Goal: Task Accomplishment & Management: Use online tool/utility

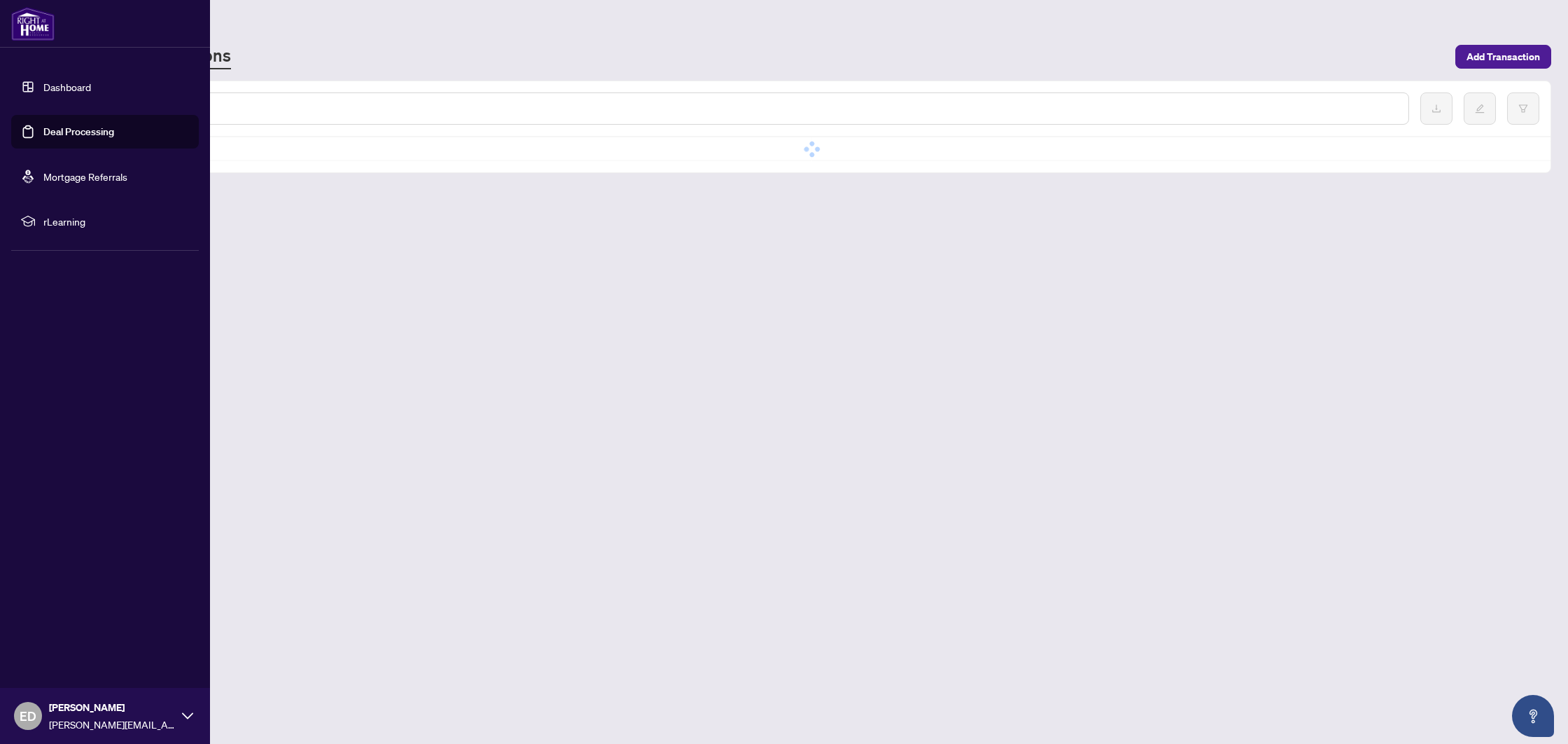
click at [70, 125] on link "Deal Processing" at bounding box center [78, 131] width 70 height 13
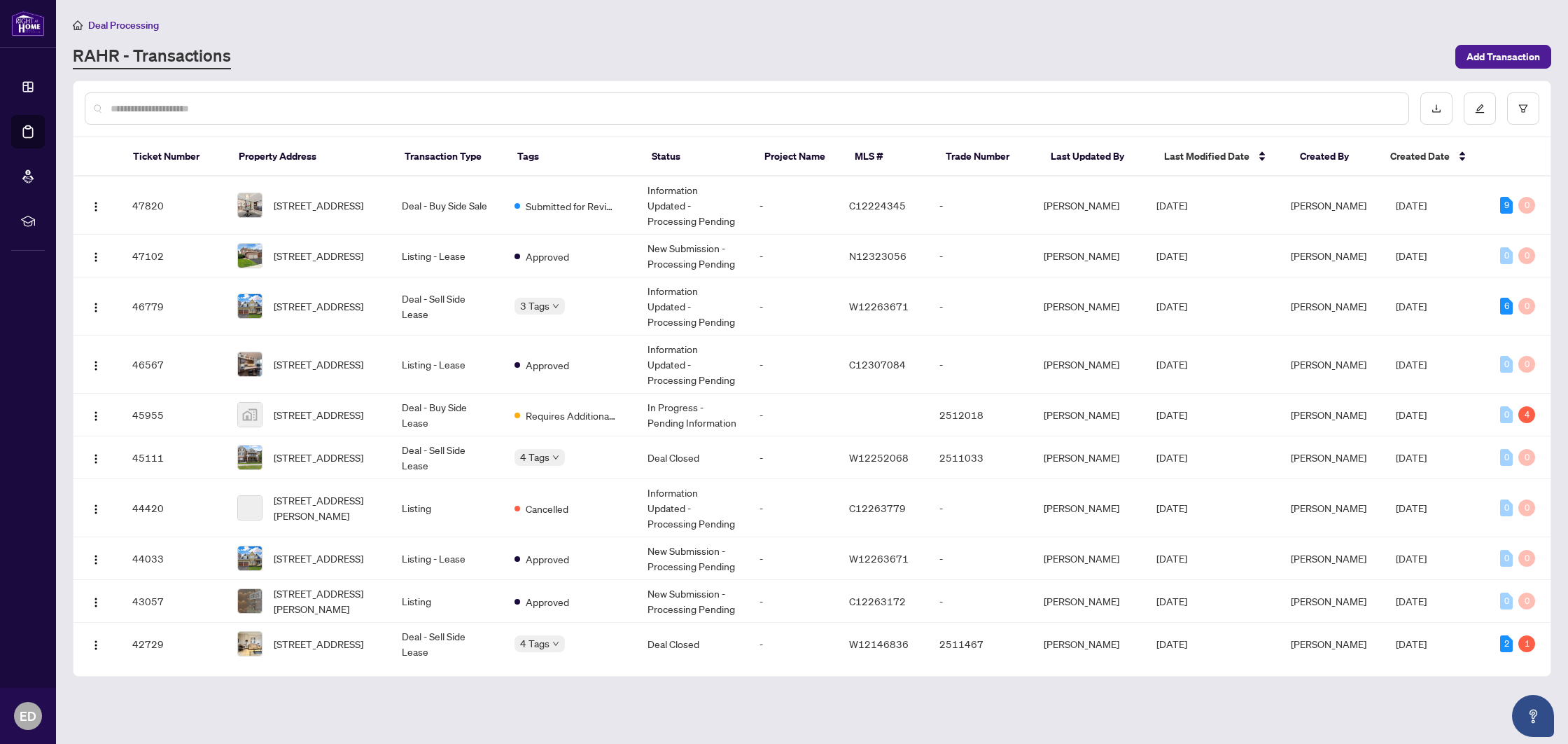
click at [296, 118] on div at bounding box center [746, 108] width 1324 height 32
click at [248, 101] on input "text" at bounding box center [754, 109] width 1287 height 15
type input "***"
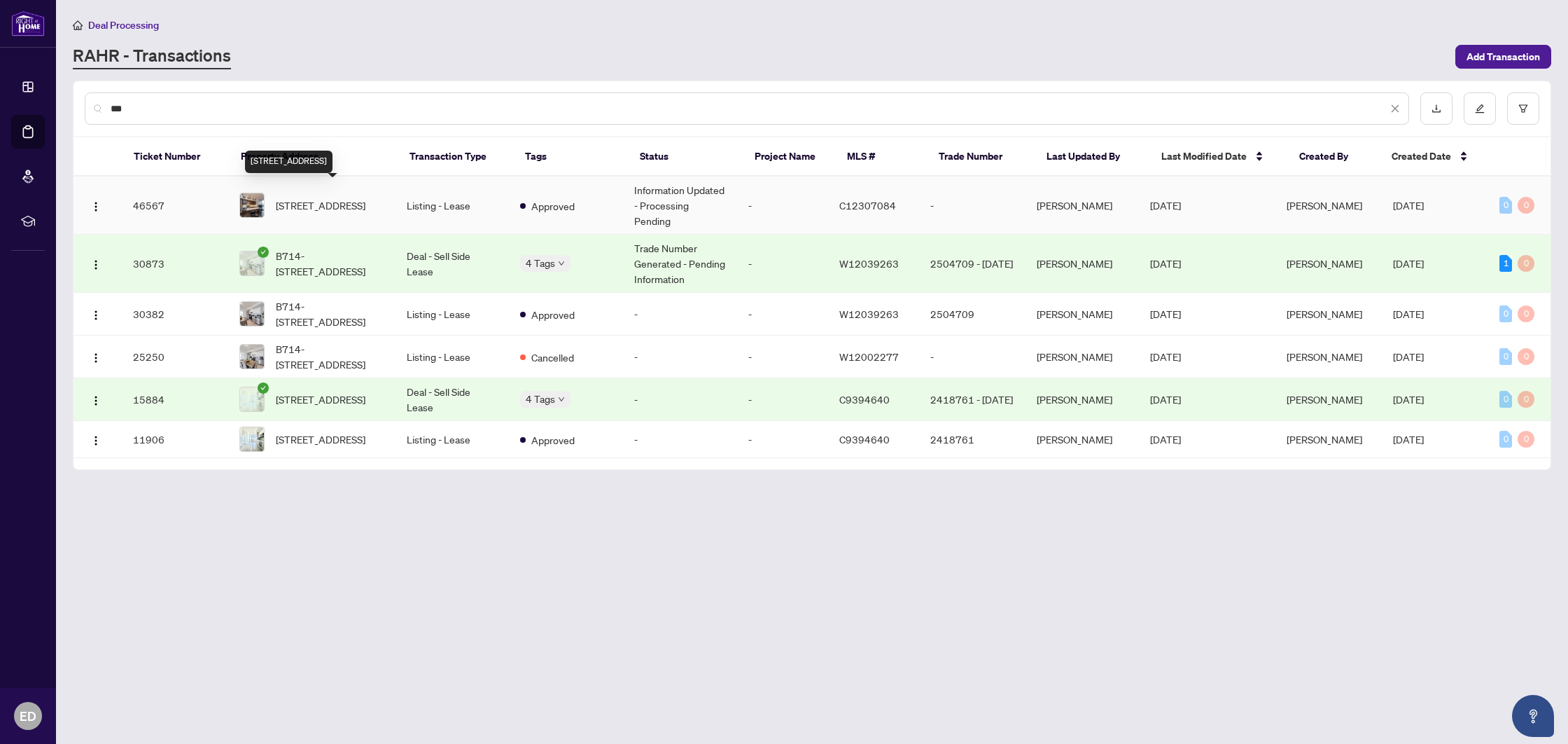
click at [365, 198] on span "[STREET_ADDRESS]" at bounding box center [320, 205] width 90 height 15
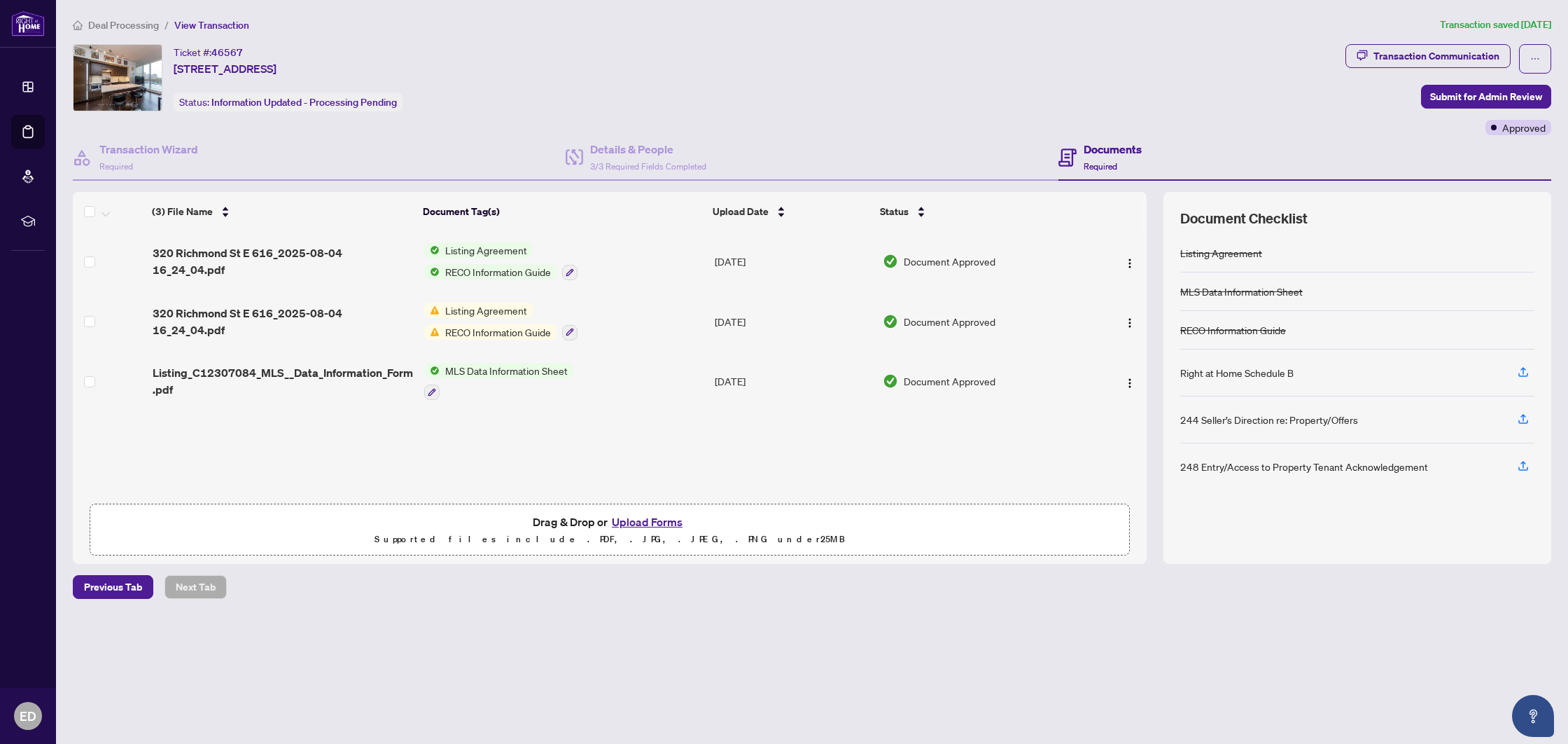
click at [1222, 365] on div "Right at Home Schedule B" at bounding box center [1237, 373] width 114 height 15
click at [1528, 365] on icon "button" at bounding box center [1523, 371] width 13 height 13
